Goal: Find specific page/section: Find specific page/section

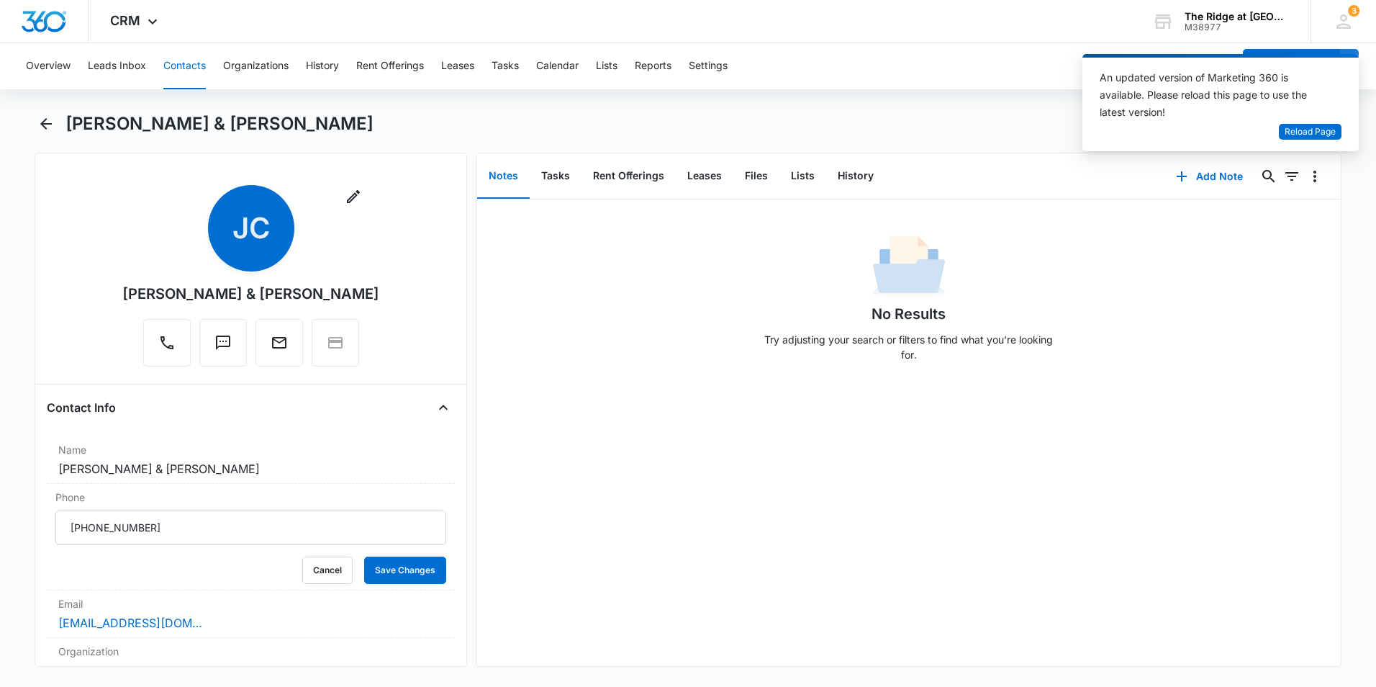
click at [179, 66] on button "Contacts" at bounding box center [184, 66] width 42 height 46
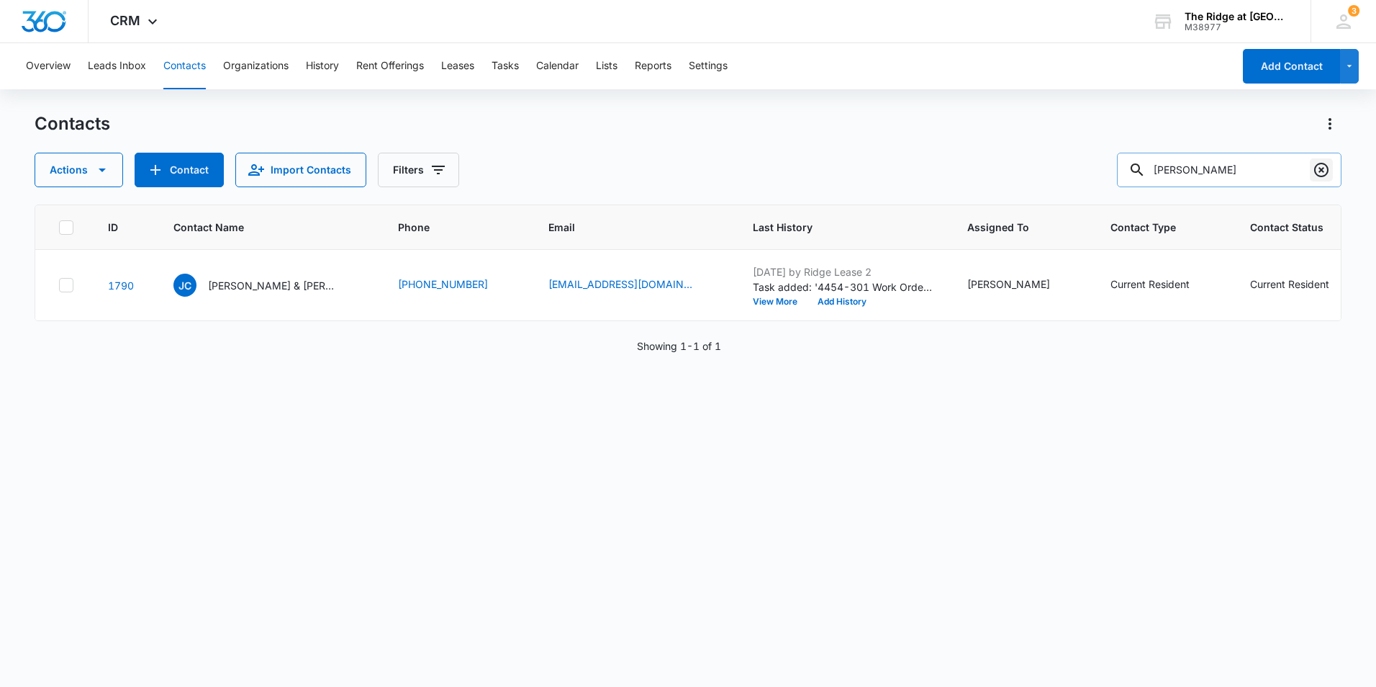
click at [1327, 170] on icon "Clear" at bounding box center [1321, 169] width 17 height 17
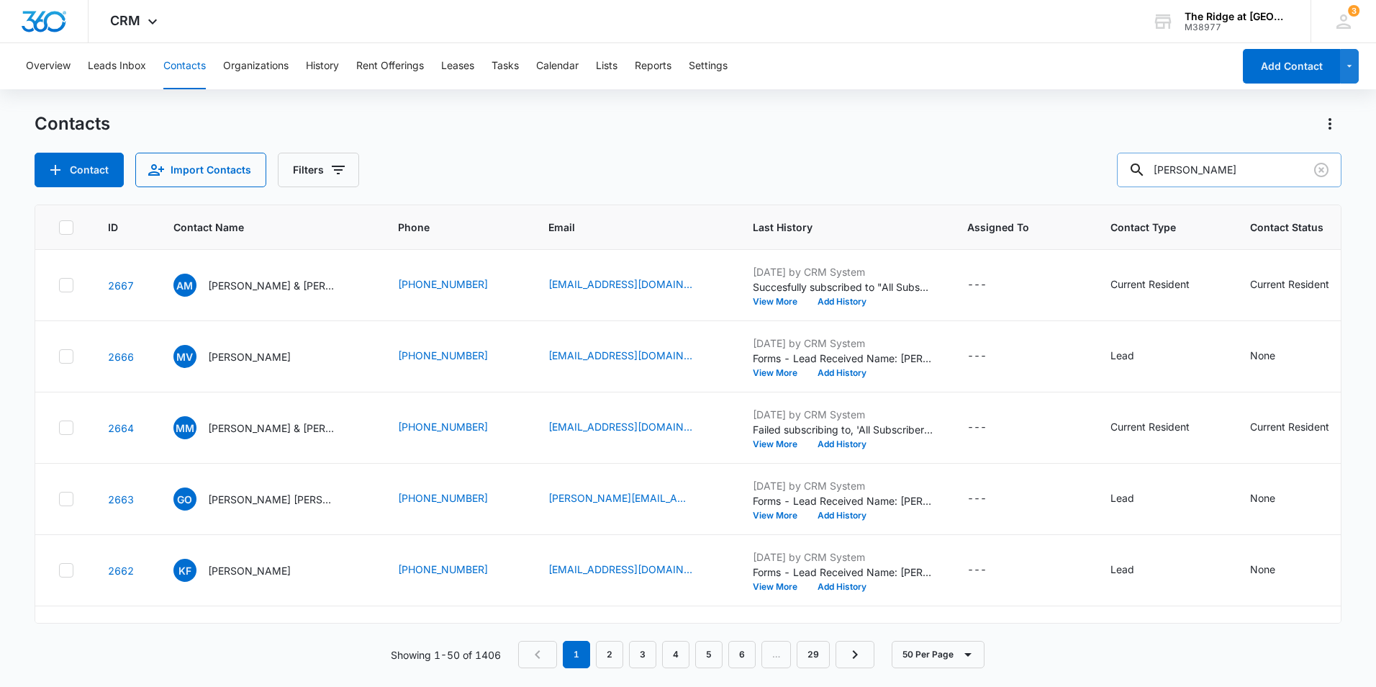
type input "[PERSON_NAME]"
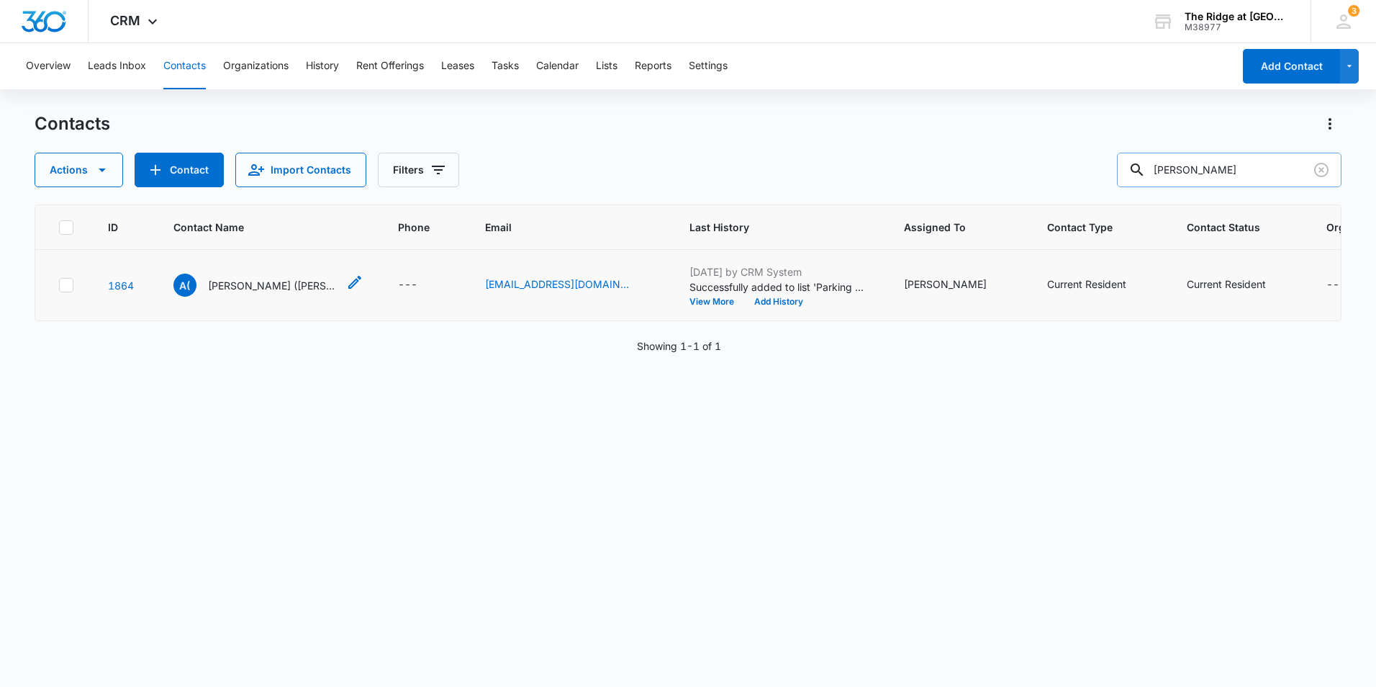
click at [284, 278] on p "[PERSON_NAME] ([PERSON_NAME]) [PERSON_NAME] & [PERSON_NAME]" at bounding box center [273, 285] width 130 height 15
